Goal: Information Seeking & Learning: Learn about a topic

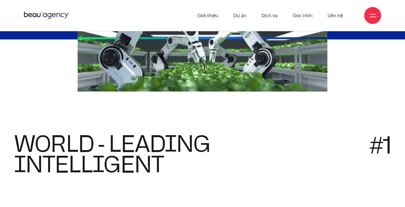
scroll to position [197, 0]
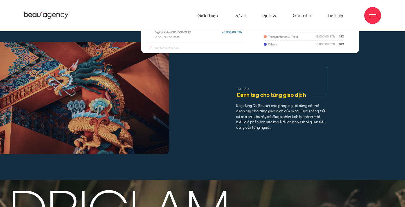
scroll to position [3544, 0]
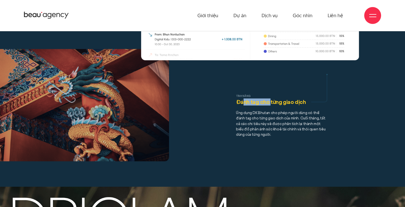
drag, startPoint x: 243, startPoint y: 57, endPoint x: 271, endPoint y: 57, distance: 27.3
click at [271, 98] on tspan "Đánh tag cho từng giao dịch" at bounding box center [270, 101] width 69 height 7
click at [249, 121] on tspan "cả các chi tiêu này sẽ được phân tích lại thành một" at bounding box center [278, 123] width 85 height 5
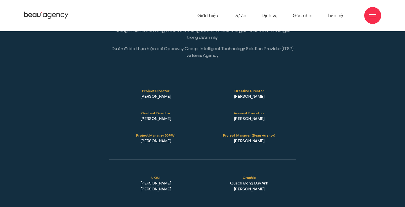
scroll to position [7135, 0]
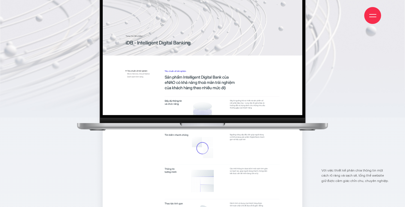
scroll to position [3118, 0]
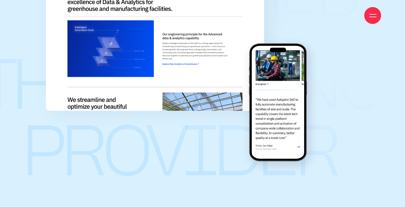
scroll to position [3320, 0]
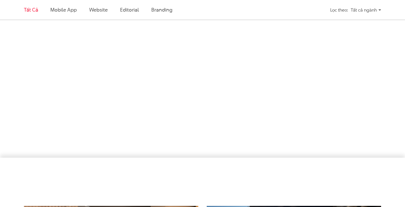
scroll to position [974, 0]
